Goal: Communication & Community: Answer question/provide support

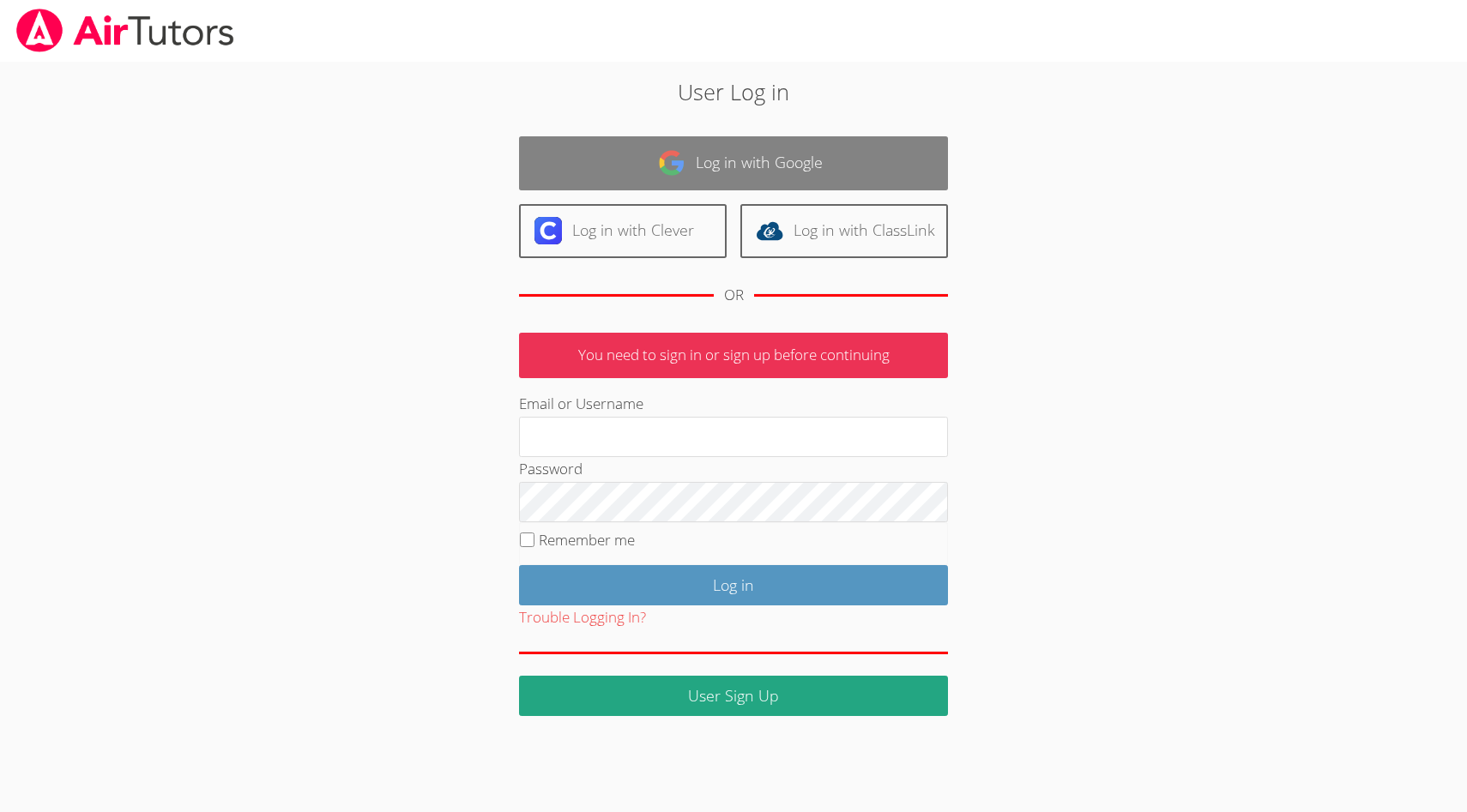
click at [724, 169] on link "Log in with Google" at bounding box center [733, 164] width 429 height 54
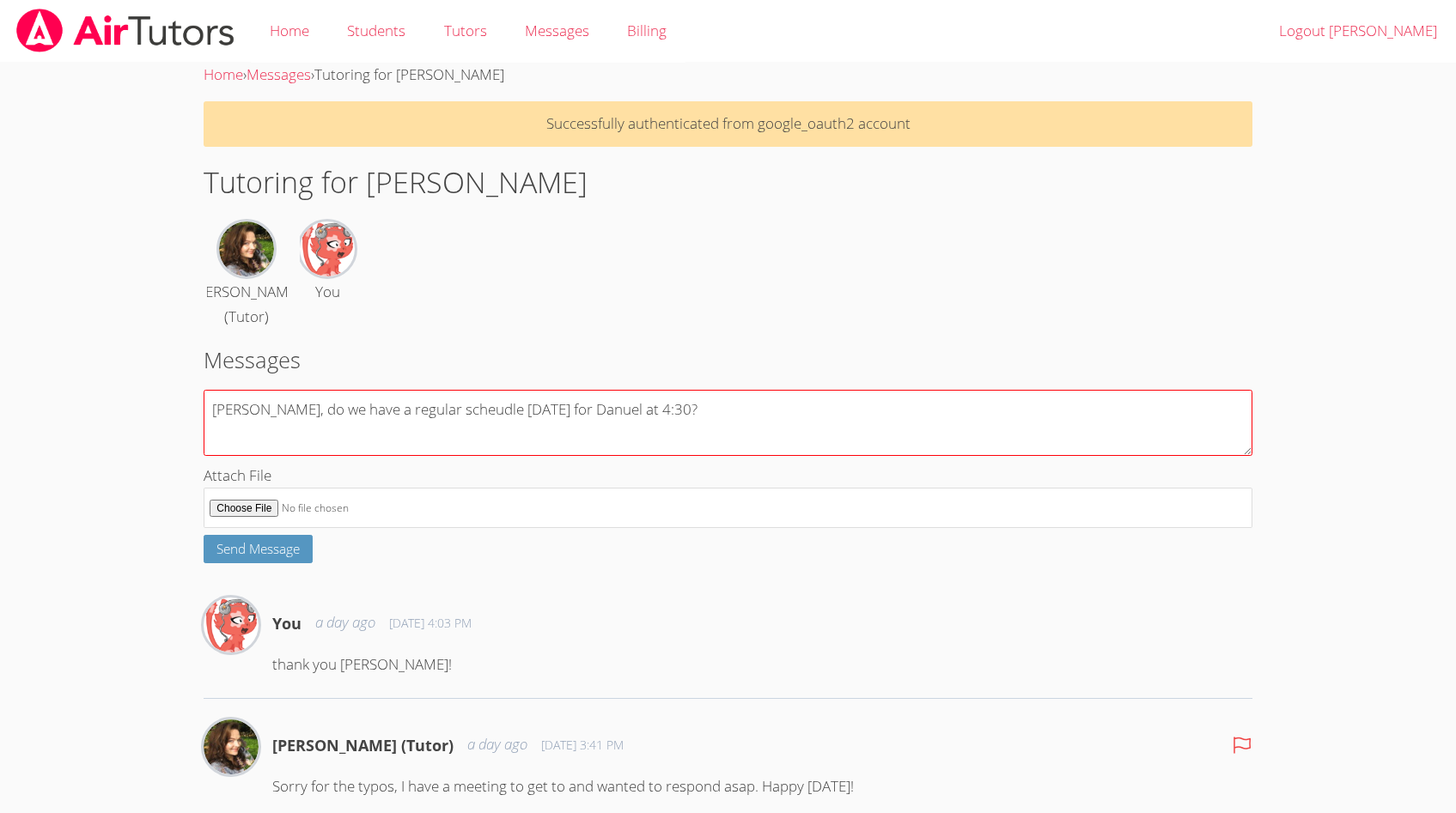
click at [431, 408] on textarea "[PERSON_NAME], do we have a regular scheudle [DATE] for Danuel at 4:30?" at bounding box center [728, 423] width 1048 height 66
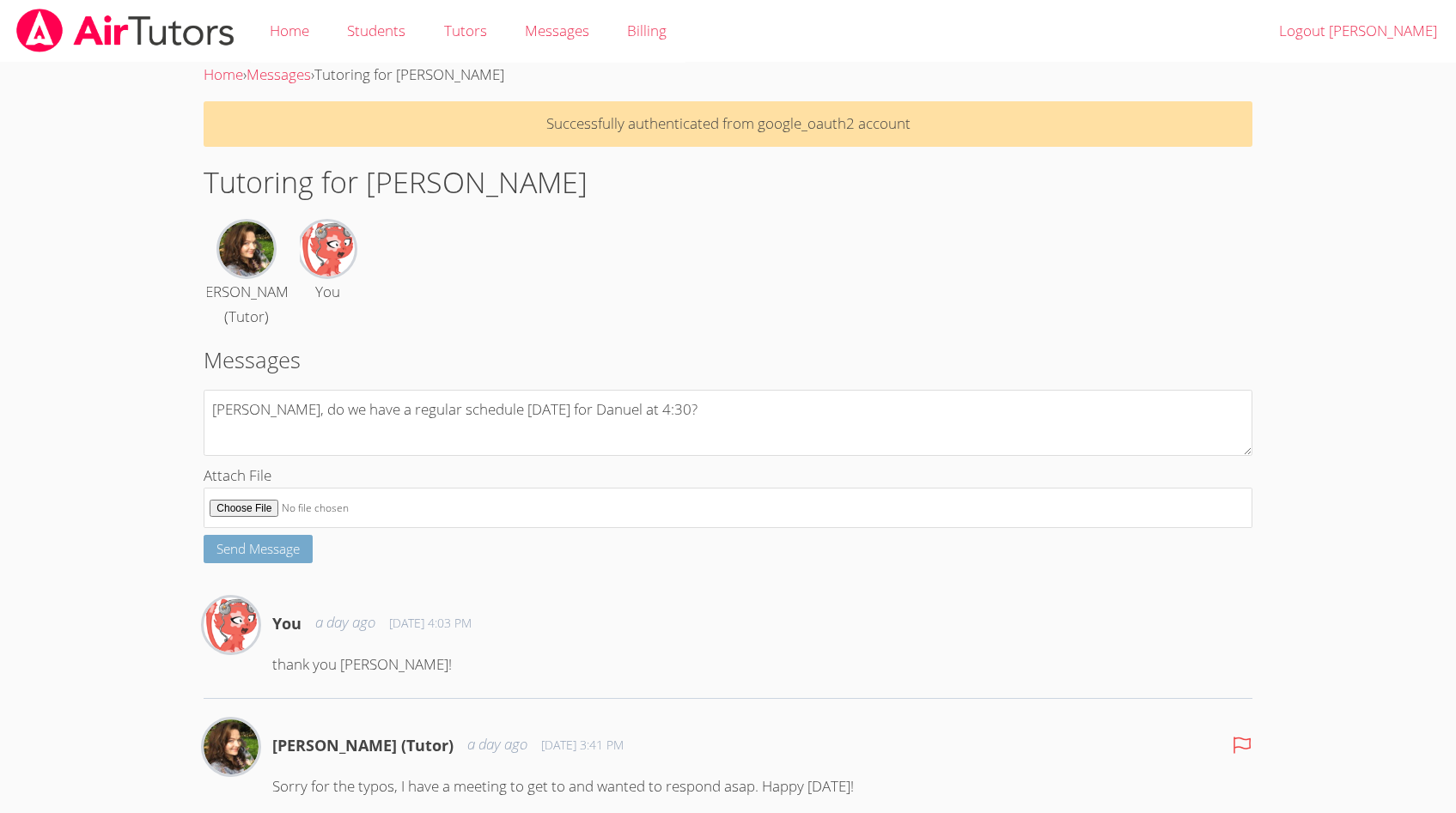
type textarea "[PERSON_NAME], do we have a regular schedule [DATE] for Danuel at 4:30?"
click at [261, 551] on span "Send Message" at bounding box center [257, 549] width 83 height 17
